Goal: Task Accomplishment & Management: Complete application form

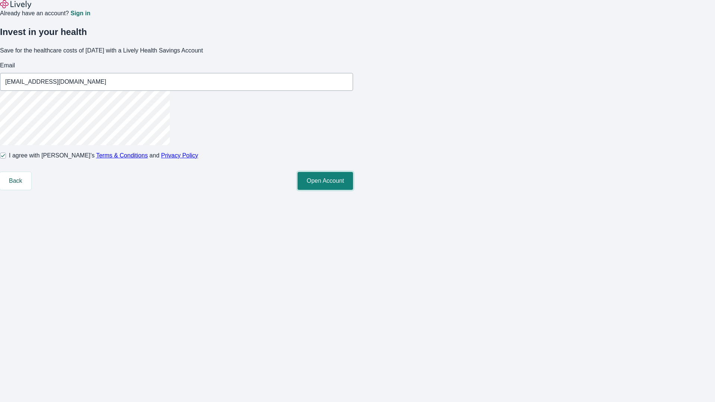
click at [353, 190] on button "Open Account" at bounding box center [324, 181] width 55 height 18
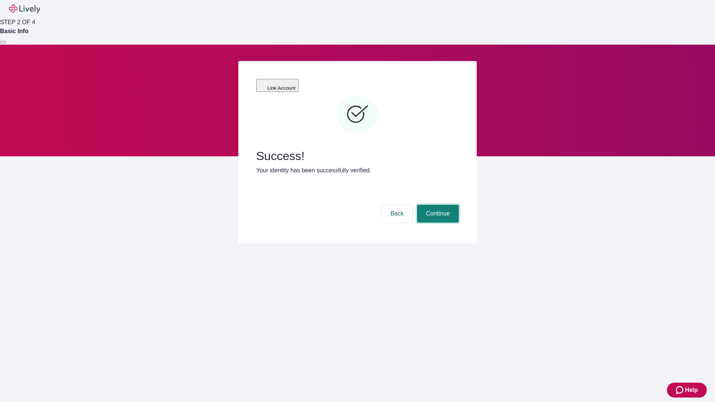
click at [437, 205] on button "Continue" at bounding box center [438, 214] width 42 height 18
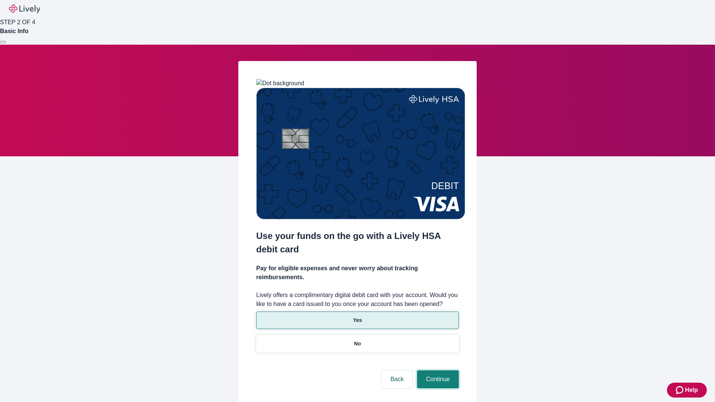
click at [437, 370] on button "Continue" at bounding box center [438, 379] width 42 height 18
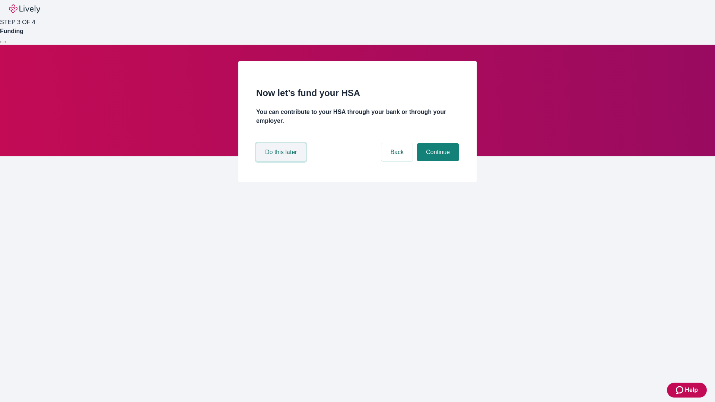
click at [282, 161] on button "Do this later" at bounding box center [280, 152] width 49 height 18
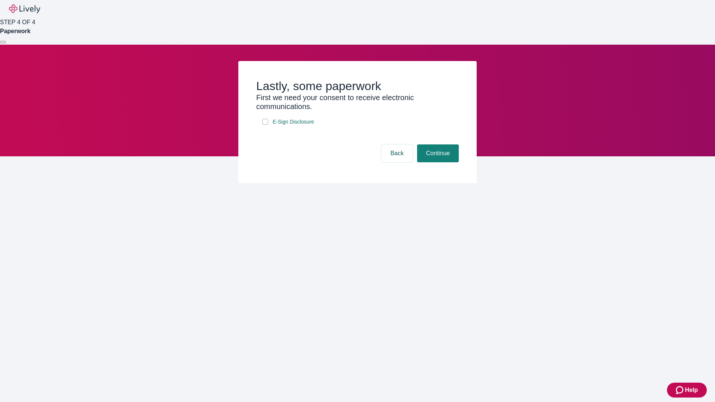
click at [265, 125] on input "E-Sign Disclosure" at bounding box center [265, 122] width 6 height 6
checkbox input "true"
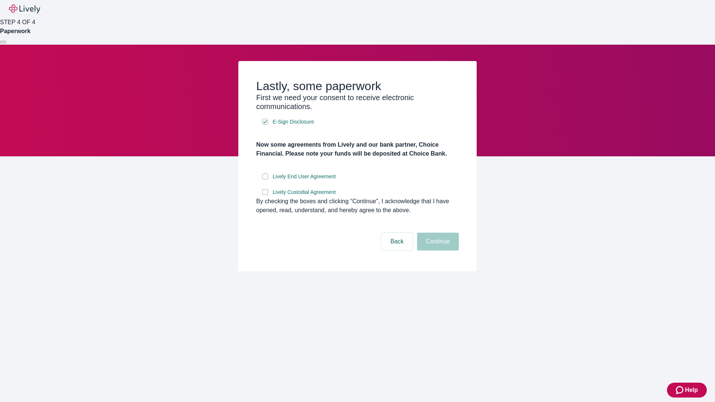
click at [265, 179] on input "Lively End User Agreement" at bounding box center [265, 176] width 6 height 6
checkbox input "true"
click at [265, 195] on input "Lively Custodial Agreement" at bounding box center [265, 192] width 6 height 6
checkbox input "true"
click at [437, 250] on button "Continue" at bounding box center [438, 242] width 42 height 18
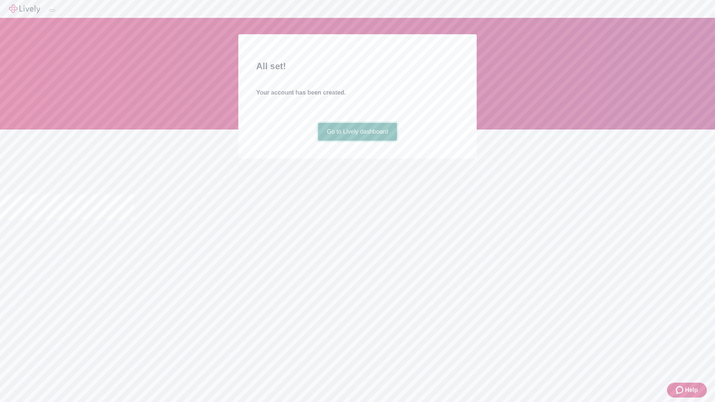
click at [357, 141] on link "Go to Lively dashboard" at bounding box center [357, 132] width 79 height 18
